Goal: Information Seeking & Learning: Learn about a topic

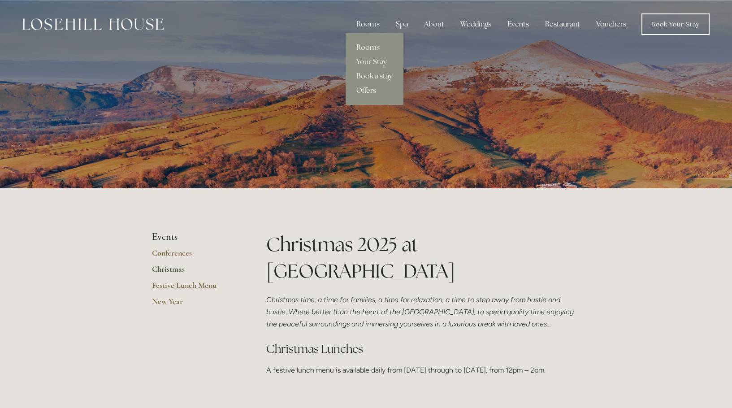
click at [367, 47] on link "Rooms" at bounding box center [375, 47] width 58 height 14
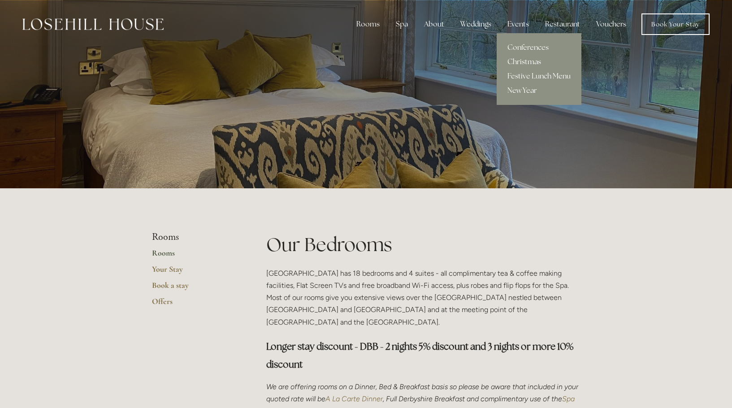
click at [521, 62] on link "Christmas" at bounding box center [539, 62] width 85 height 14
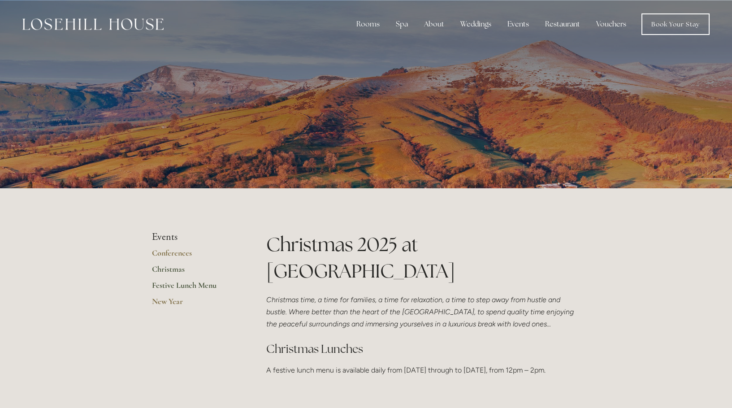
click at [181, 285] on link "Festive Lunch Menu" at bounding box center [195, 288] width 86 height 16
